Goal: Navigation & Orientation: Find specific page/section

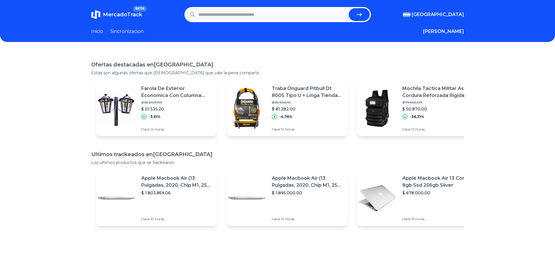
click at [459, 27] on header "MercadoTrack BETA [GEOGRAPHIC_DATA] [GEOGRAPHIC_DATA] [GEOGRAPHIC_DATA] [GEOGRA…" at bounding box center [277, 21] width 555 height 42
click at [459, 30] on button "[PERSON_NAME]" at bounding box center [443, 31] width 41 height 7
click at [444, 42] on div "Favoritos" at bounding box center [431, 43] width 65 height 10
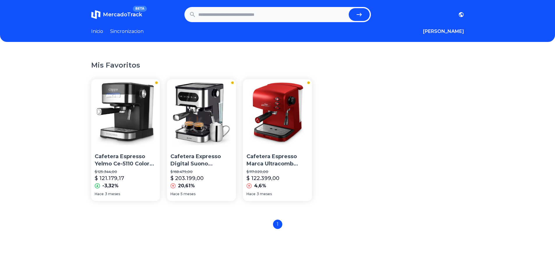
click at [134, 109] on img at bounding box center [125, 113] width 69 height 69
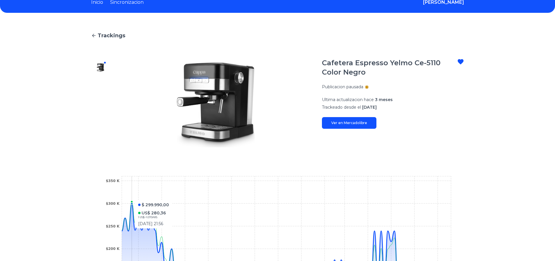
scroll to position [117, 0]
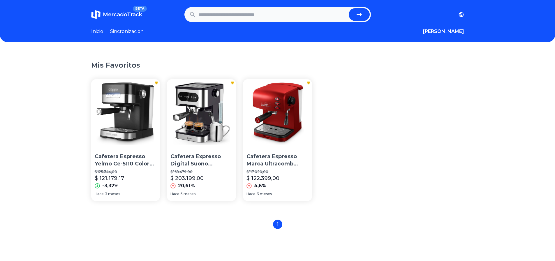
click at [370, 105] on section "Cafetera Espresso Yelmo Ce-5110 Color Negro $ 125.344,00 $ 121.179,17 -3,32% Ha…" at bounding box center [277, 140] width 373 height 122
